Goal: Task Accomplishment & Management: Use online tool/utility

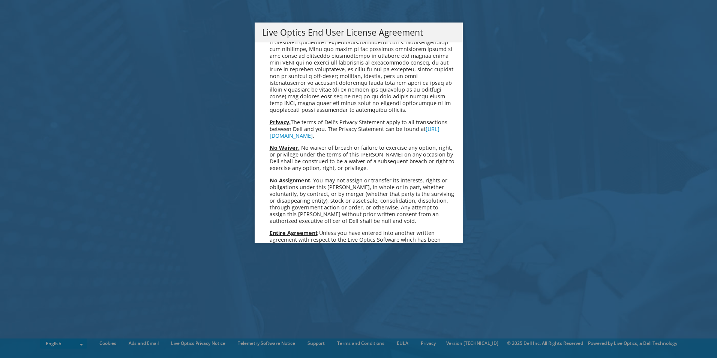
scroll to position [2835, 0]
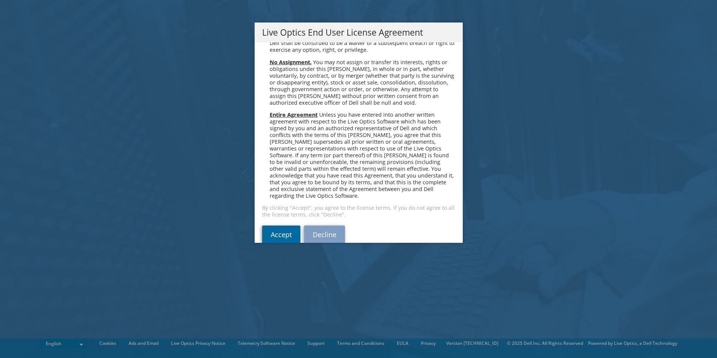
click at [277, 225] on link "Accept" at bounding box center [281, 234] width 38 height 18
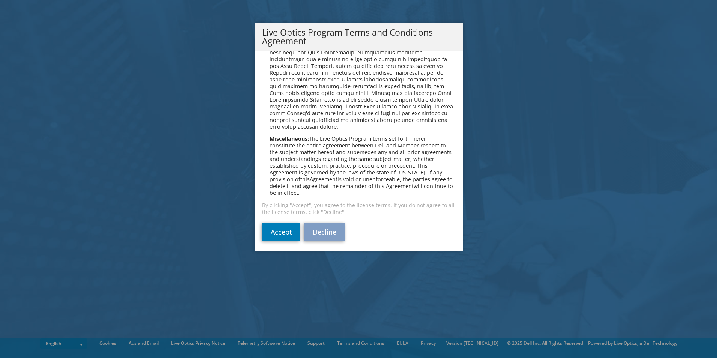
scroll to position [537, 0]
click at [279, 230] on link "Accept" at bounding box center [281, 229] width 38 height 18
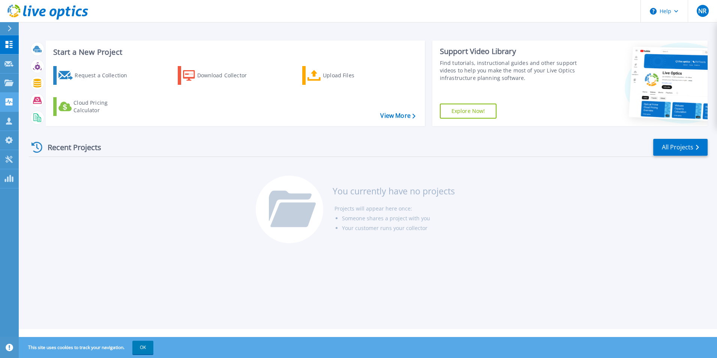
drag, startPoint x: 138, startPoint y: 198, endPoint x: 9, endPoint y: 96, distance: 164.4
click at [138, 198] on div "Recent Projects All Projects You currently have no projects Projects will appea…" at bounding box center [368, 191] width 679 height 118
click at [6, 119] on icon at bounding box center [8, 120] width 9 height 7
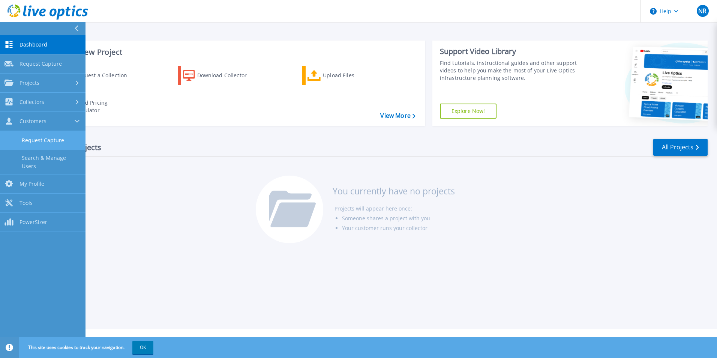
click at [57, 143] on link "Request Capture" at bounding box center [42, 140] width 85 height 19
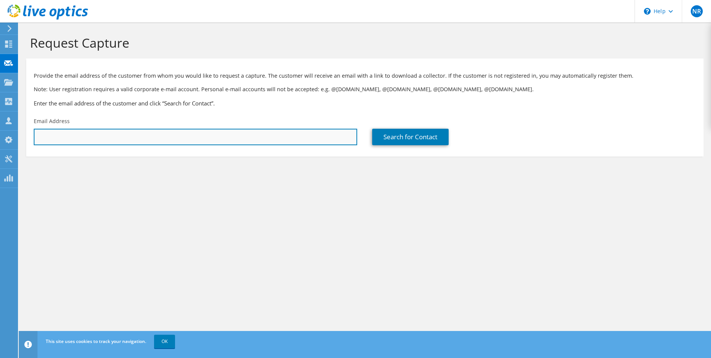
click at [120, 142] on input "text" at bounding box center [196, 137] width 324 height 16
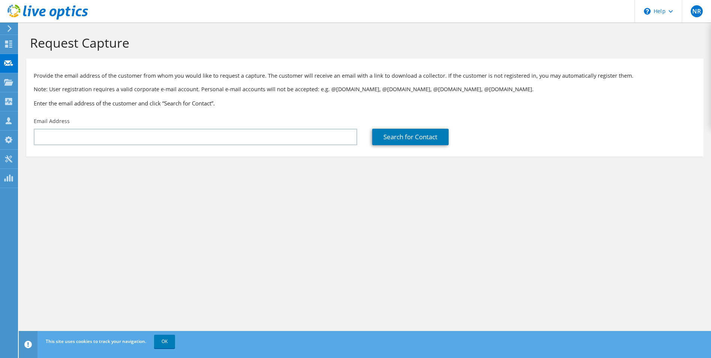
click at [366, 222] on div "Request Capture Provide the email address of the customer from whom you would l…" at bounding box center [365, 189] width 693 height 335
click at [11, 138] on use at bounding box center [8, 139] width 7 height 7
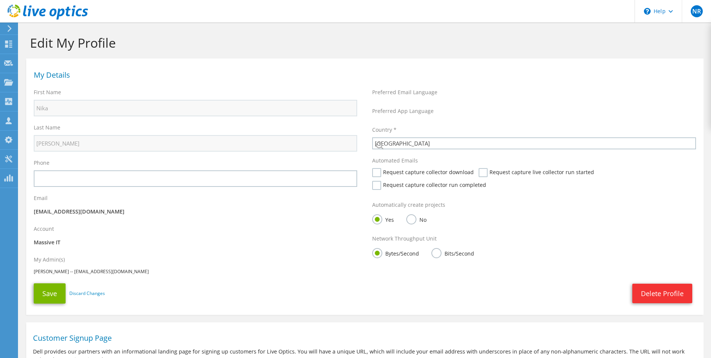
select select "224"
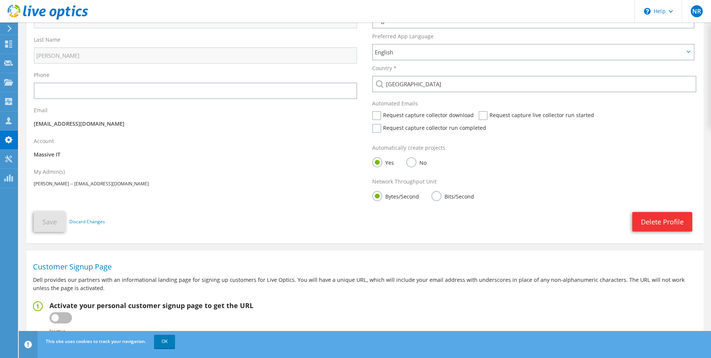
scroll to position [127, 0]
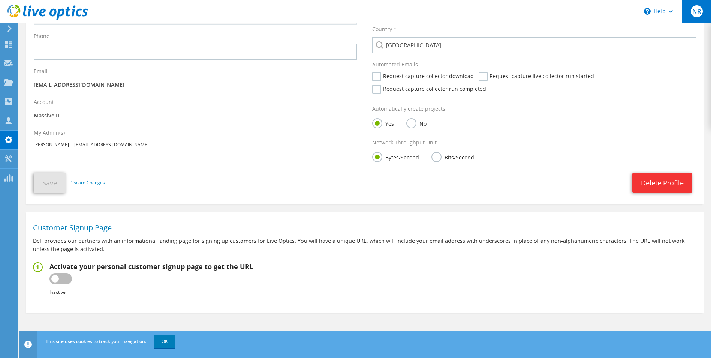
click at [697, 9] on span "NR" at bounding box center [697, 11] width 12 height 12
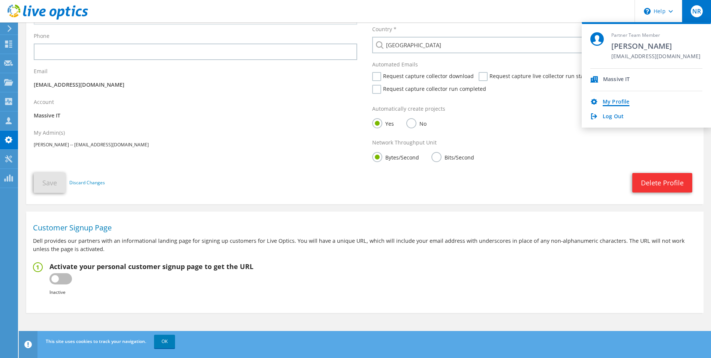
click at [611, 101] on link "My Profile" at bounding box center [616, 102] width 27 height 7
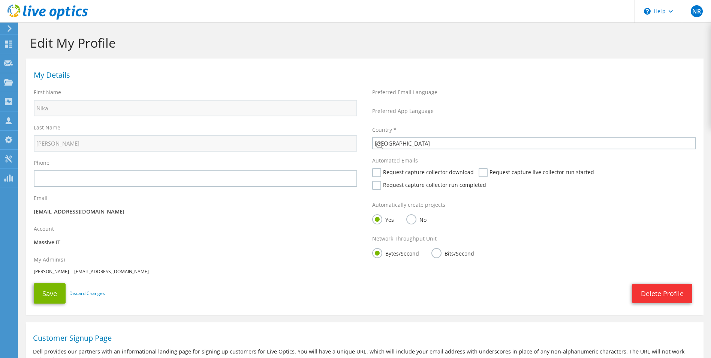
select select "224"
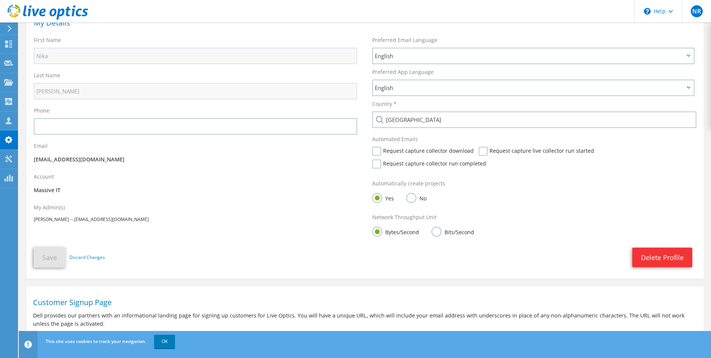
scroll to position [52, 0]
click at [7, 24] on div at bounding box center [44, 12] width 88 height 25
click at [10, 28] on icon at bounding box center [10, 28] width 6 height 7
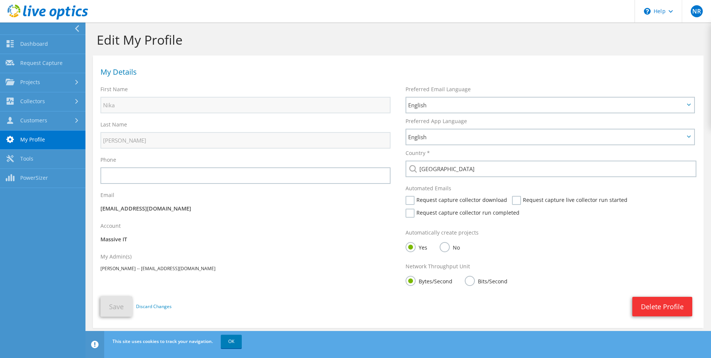
scroll to position [0, 0]
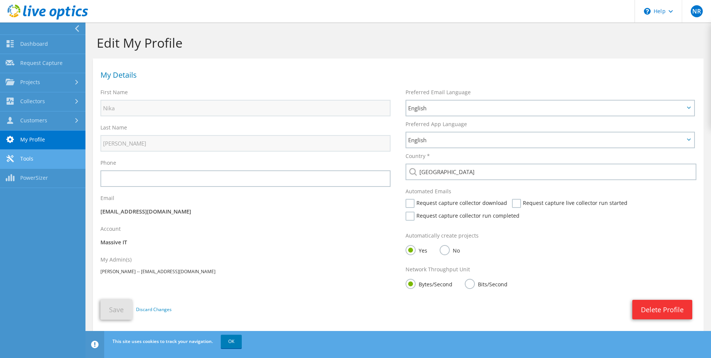
click at [25, 159] on link "Tools" at bounding box center [42, 159] width 85 height 19
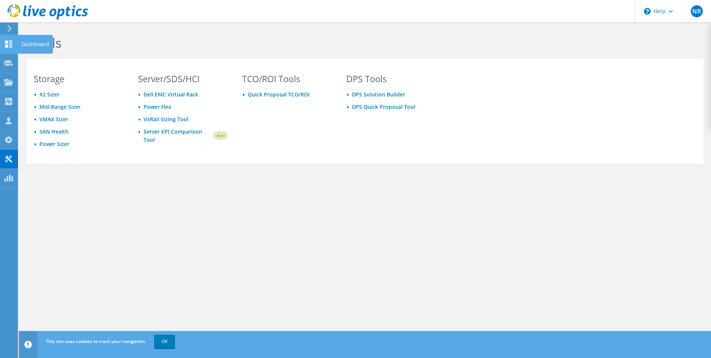
click at [10, 45] on use at bounding box center [8, 43] width 7 height 7
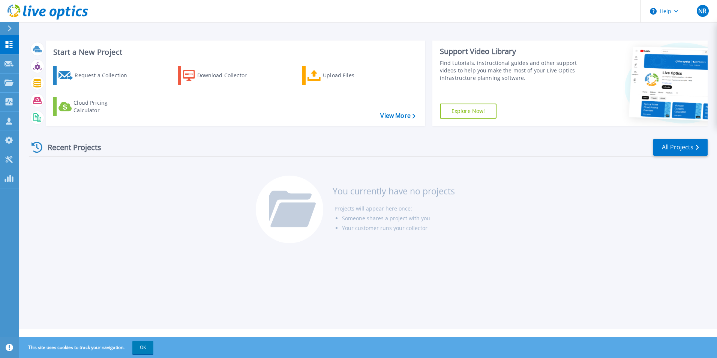
click at [152, 347] on button "OK" at bounding box center [142, 346] width 21 height 13
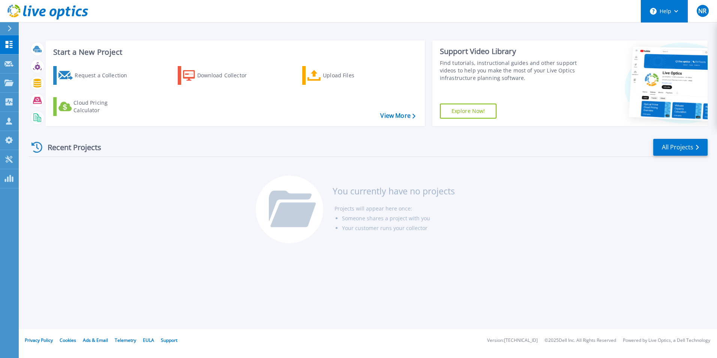
click at [680, 7] on button "Help" at bounding box center [664, 11] width 47 height 22
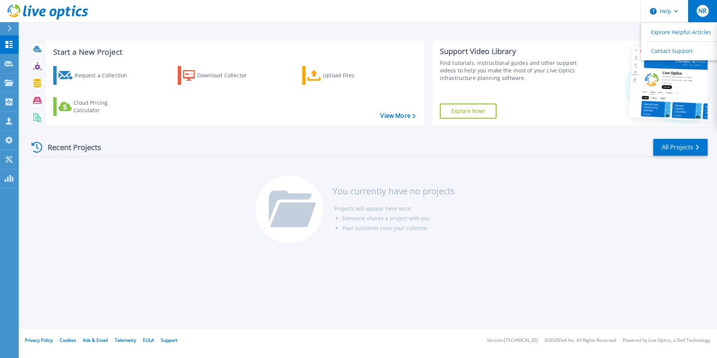
click at [703, 8] on span "NR" at bounding box center [702, 11] width 8 height 6
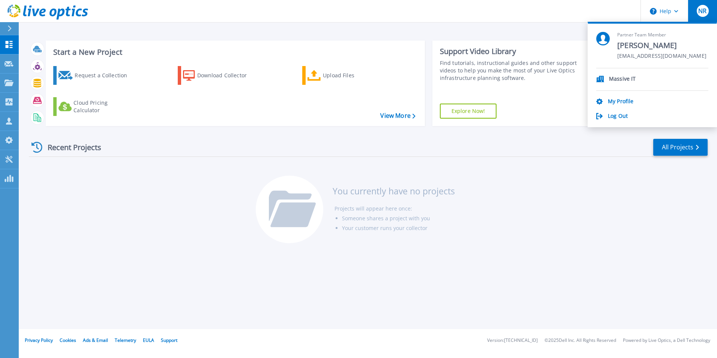
drag, startPoint x: 202, startPoint y: 260, endPoint x: 178, endPoint y: 243, distance: 30.1
click at [191, 258] on div "Start a New Project Request a Collection Download Collector Upload Files Cloud …" at bounding box center [368, 164] width 698 height 329
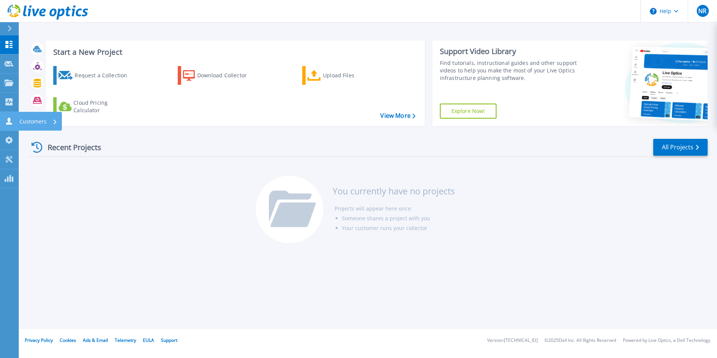
click at [13, 116] on link "Customers Customers" at bounding box center [9, 121] width 19 height 19
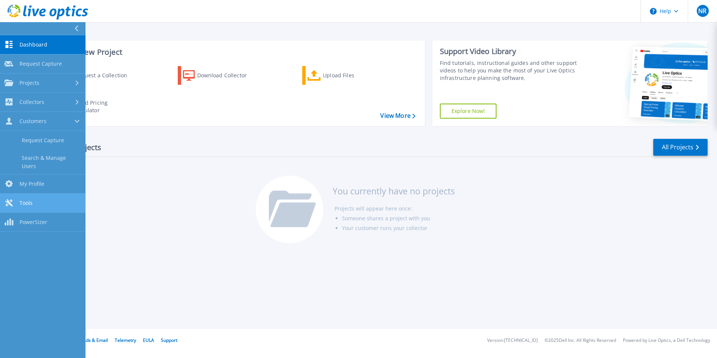
click at [28, 199] on span "Tools" at bounding box center [25, 202] width 13 height 7
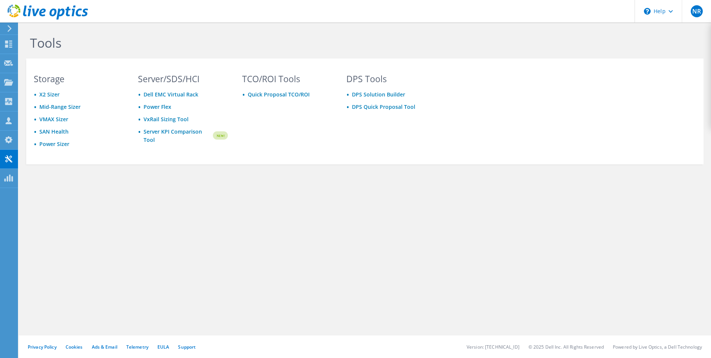
click at [9, 27] on use at bounding box center [9, 28] width 4 height 7
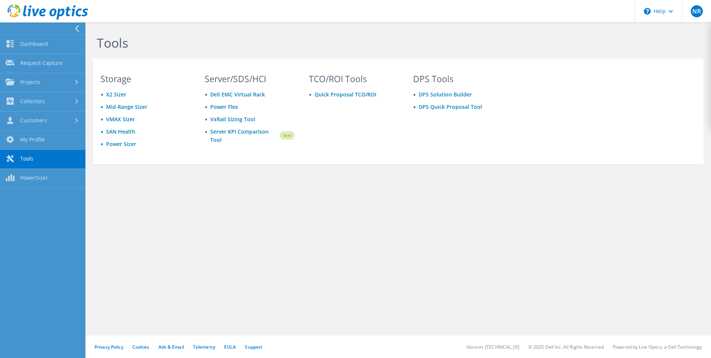
click at [57, 7] on icon at bounding box center [47, 11] width 81 height 15
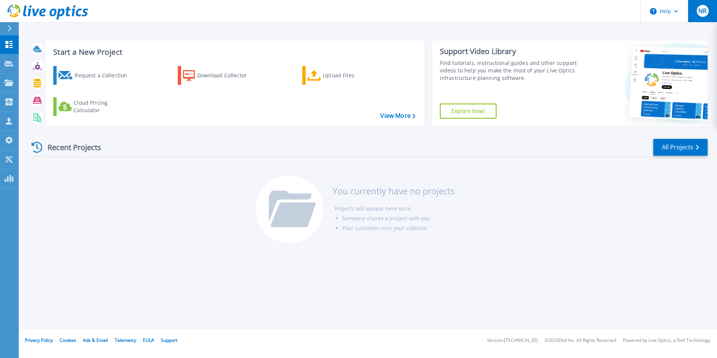
click at [694, 14] on button "NR" at bounding box center [702, 11] width 29 height 22
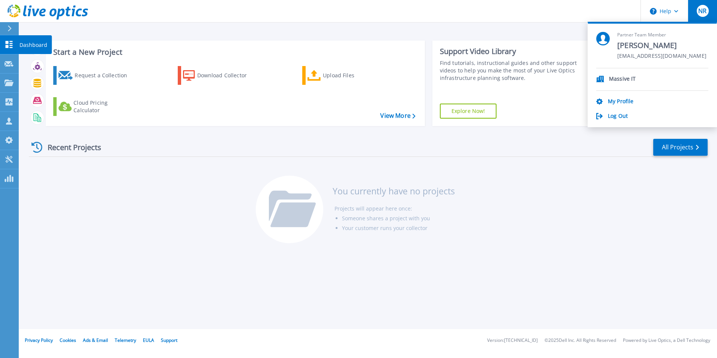
click at [8, 42] on icon at bounding box center [9, 44] width 7 height 7
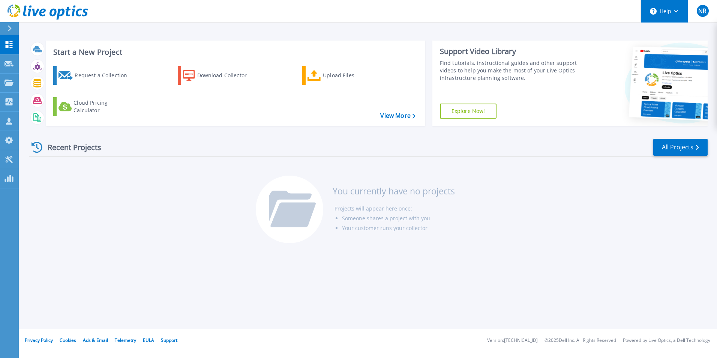
click at [671, 8] on button "Help" at bounding box center [664, 11] width 47 height 22
click at [706, 15] on div "NR" at bounding box center [703, 11] width 12 height 12
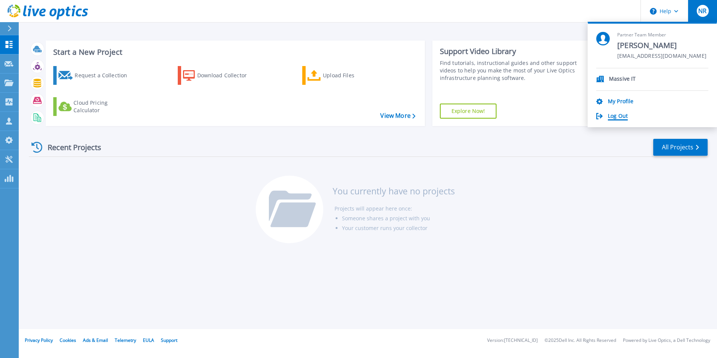
click at [615, 116] on link "Log Out" at bounding box center [618, 116] width 20 height 7
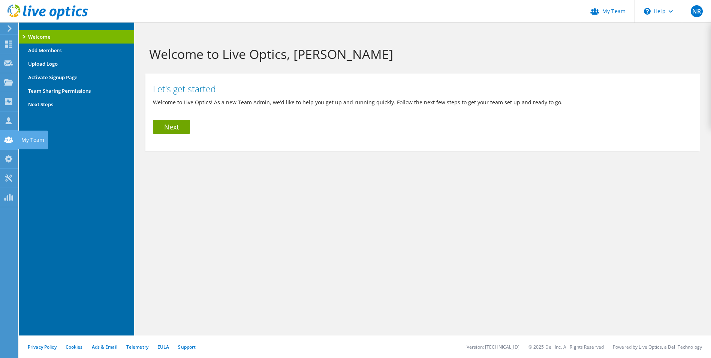
click at [7, 142] on use at bounding box center [8, 139] width 9 height 6
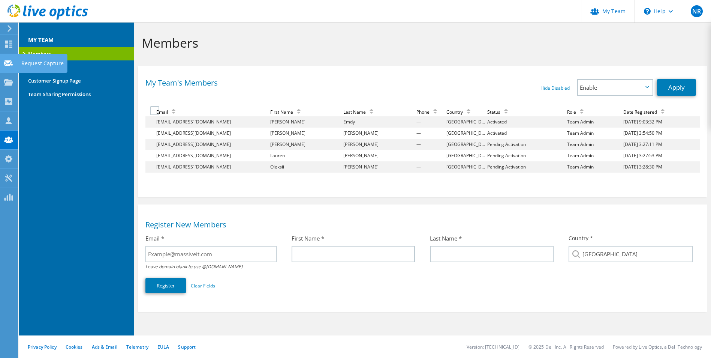
click at [9, 60] on icon at bounding box center [8, 63] width 9 height 7
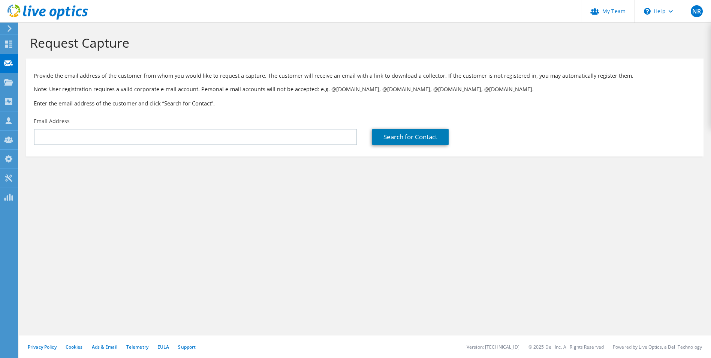
click at [142, 127] on div "Email Address" at bounding box center [195, 131] width 339 height 35
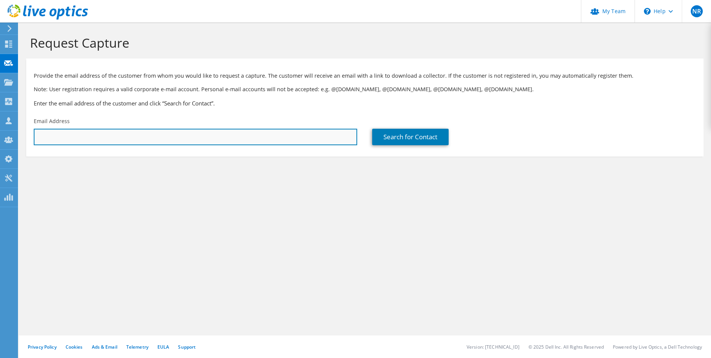
click at [138, 138] on input "text" at bounding box center [196, 137] width 324 height 16
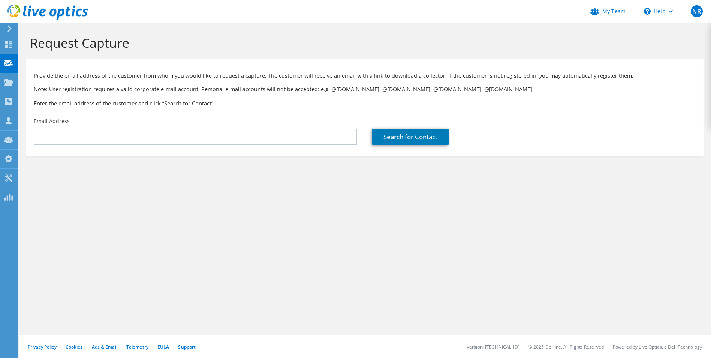
click at [93, 196] on div "Request Capture Provide the email address of the customer from whom you would l…" at bounding box center [365, 189] width 693 height 335
click at [6, 27] on div at bounding box center [8, 28] width 8 height 7
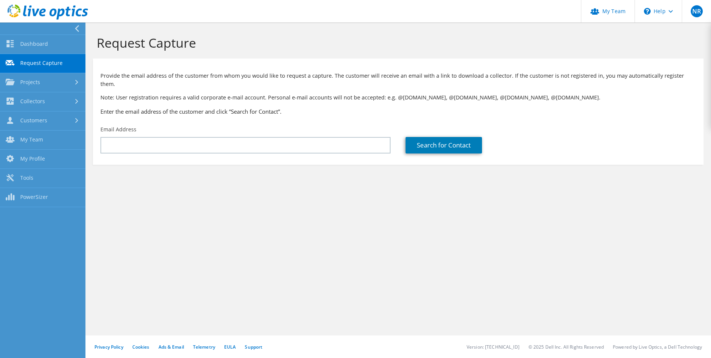
drag, startPoint x: 394, startPoint y: 215, endPoint x: 301, endPoint y: 225, distance: 92.8
click at [389, 216] on div "Request Capture Provide the email address of the customer from whom you would l…" at bounding box center [398, 189] width 626 height 335
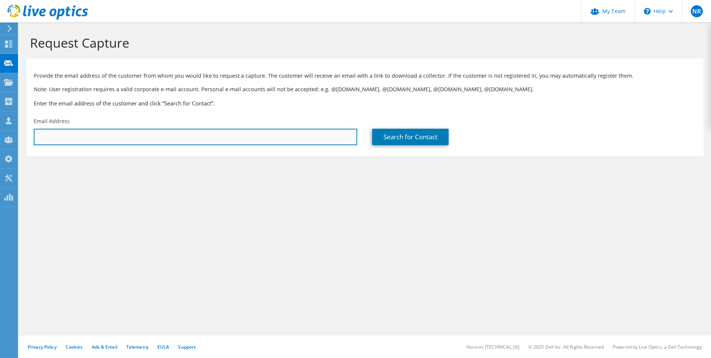
click at [58, 141] on input "text" at bounding box center [196, 137] width 324 height 16
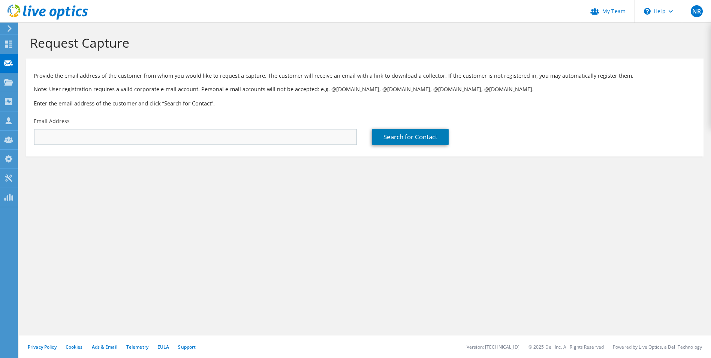
drag, startPoint x: 190, startPoint y: 150, endPoint x: 183, endPoint y: 139, distance: 12.7
click at [190, 150] on section "Provide the email address of the customer from whom you would like to request a…" at bounding box center [365, 107] width 678 height 98
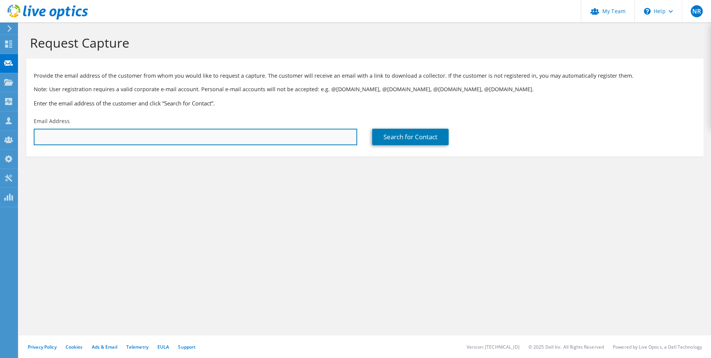
click at [181, 138] on input "text" at bounding box center [196, 137] width 324 height 16
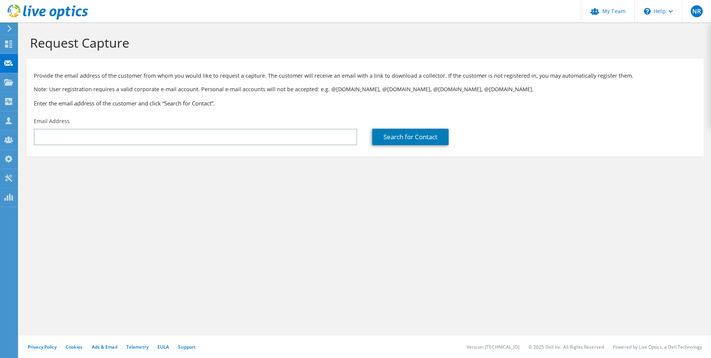
click at [228, 212] on div "Request Capture Provide the email address of the customer from whom you would l…" at bounding box center [365, 189] width 693 height 335
